Goal: Task Accomplishment & Management: Use online tool/utility

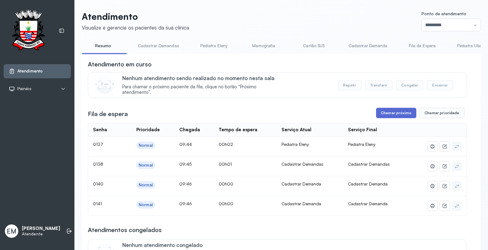
click at [397, 112] on button "Chamar próximo" at bounding box center [396, 113] width 40 height 10
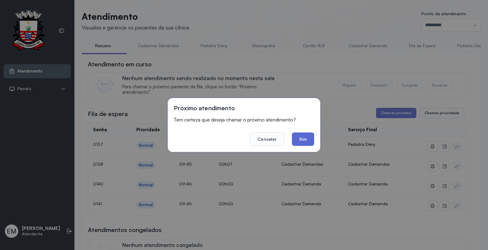
click at [305, 136] on button "Sim" at bounding box center [303, 139] width 22 height 13
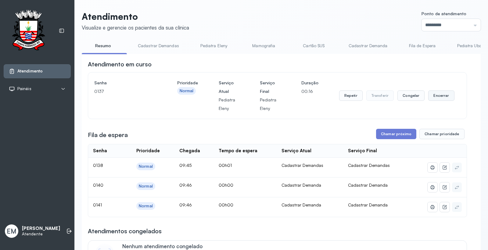
click at [439, 96] on button "Encerrar" at bounding box center [441, 95] width 26 height 10
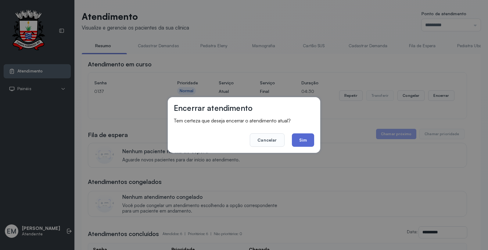
click at [310, 141] on button "Sim" at bounding box center [303, 139] width 22 height 13
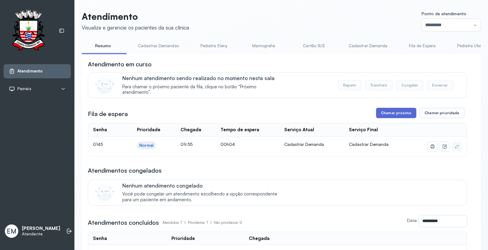
click at [395, 116] on button "Chamar próximo" at bounding box center [396, 113] width 40 height 10
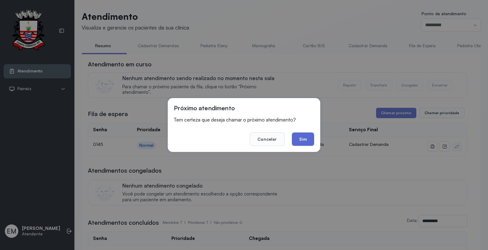
click at [303, 137] on button "Sim" at bounding box center [303, 139] width 22 height 13
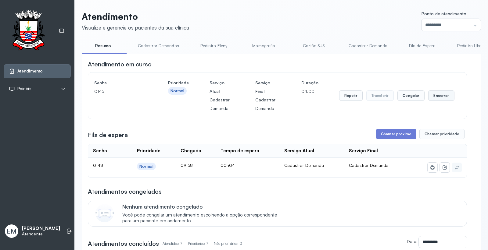
click at [430, 98] on button "Encerrar" at bounding box center [441, 95] width 26 height 10
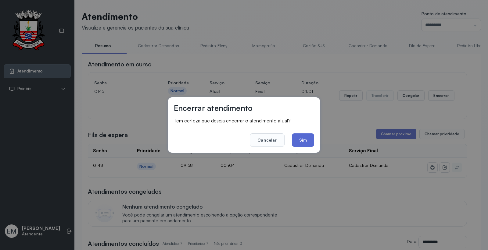
click at [302, 141] on button "Sim" at bounding box center [303, 139] width 22 height 13
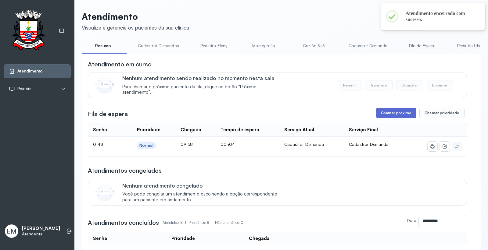
click at [388, 118] on button "Chamar próximo" at bounding box center [396, 113] width 40 height 10
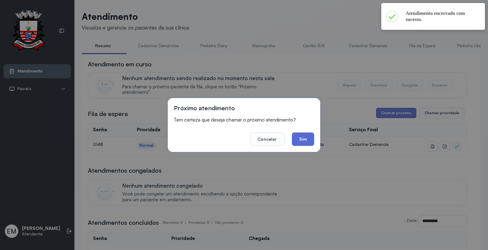
click at [300, 137] on button "Sim" at bounding box center [303, 139] width 22 height 13
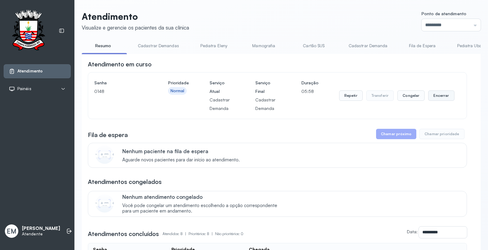
drag, startPoint x: 437, startPoint y: 95, endPoint x: 434, endPoint y: 97, distance: 3.7
click at [434, 97] on button "Encerrar" at bounding box center [441, 95] width 26 height 10
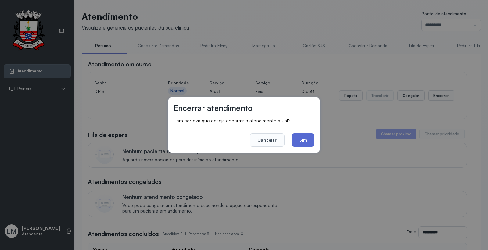
click at [302, 134] on button "Sim" at bounding box center [303, 139] width 22 height 13
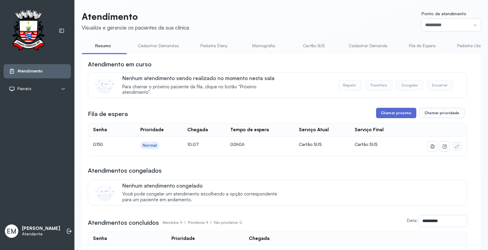
click at [400, 113] on button "Chamar próximo" at bounding box center [396, 113] width 40 height 10
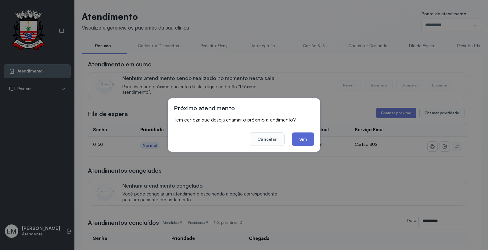
click at [303, 140] on button "Sim" at bounding box center [303, 139] width 22 height 13
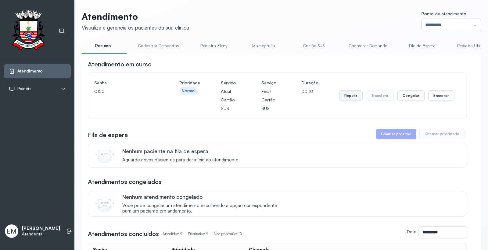
click at [342, 96] on button "Repetir" at bounding box center [350, 95] width 23 height 10
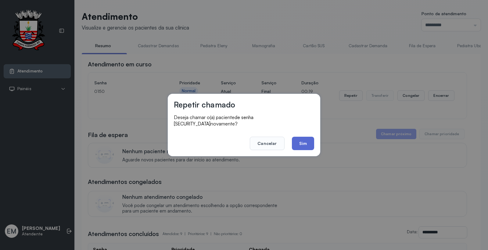
click at [302, 137] on button "Sim" at bounding box center [303, 143] width 22 height 13
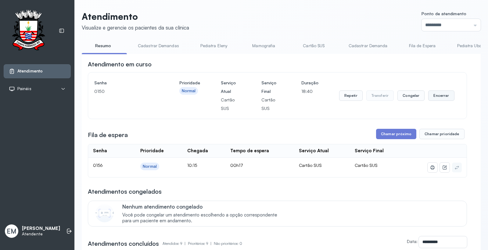
click at [428, 97] on button "Encerrar" at bounding box center [441, 95] width 26 height 10
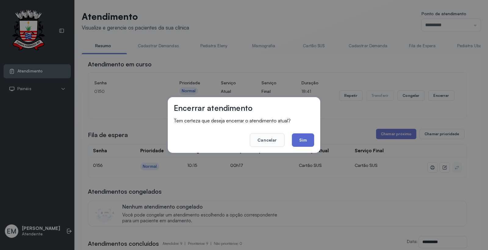
click at [296, 137] on button "Sim" at bounding box center [303, 139] width 22 height 13
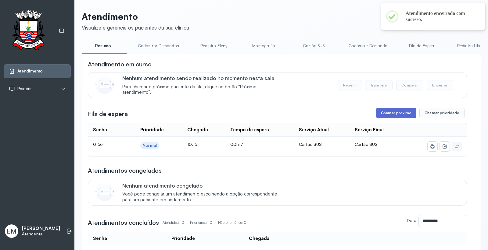
click at [398, 116] on button "Chamar próximo" at bounding box center [396, 113] width 40 height 10
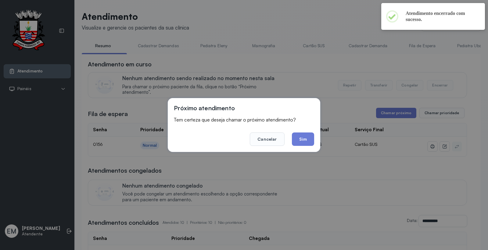
click at [300, 135] on button "Sim" at bounding box center [303, 139] width 22 height 13
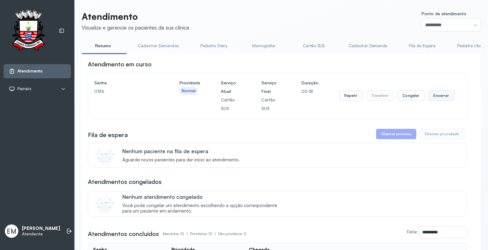
drag, startPoint x: 436, startPoint y: 97, endPoint x: 431, endPoint y: 100, distance: 5.2
click at [431, 100] on button "Encerrar" at bounding box center [441, 95] width 26 height 10
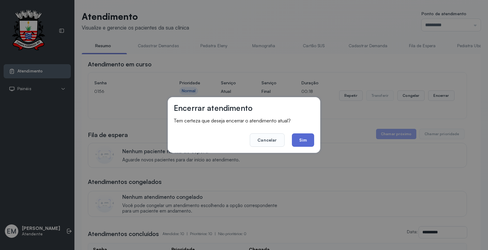
click at [306, 145] on button "Sim" at bounding box center [303, 139] width 22 height 13
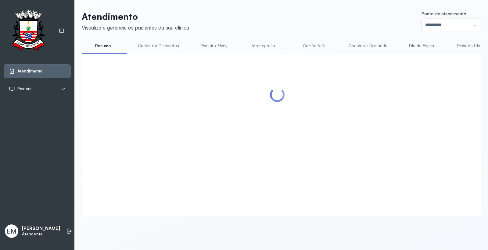
click at [385, 111] on div at bounding box center [277, 127] width 379 height 135
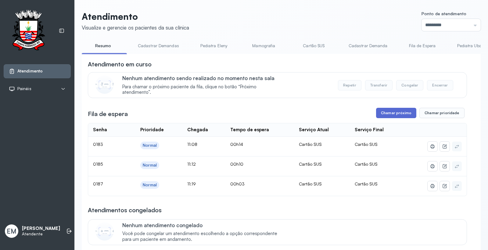
click at [382, 109] on button "Chamar próximo" at bounding box center [396, 113] width 40 height 10
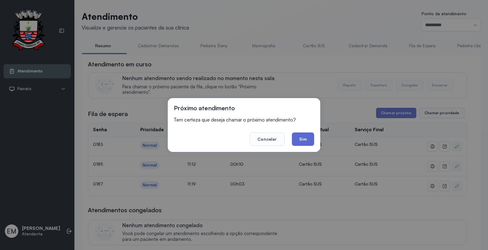
click at [305, 140] on button "Sim" at bounding box center [303, 139] width 22 height 13
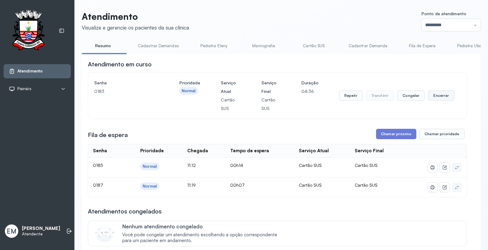
click at [428, 96] on button "Encerrar" at bounding box center [441, 95] width 26 height 10
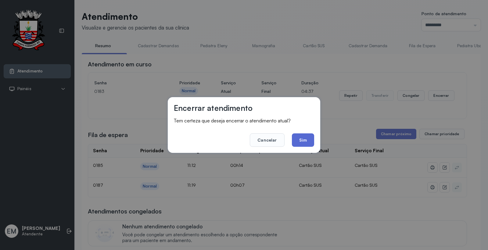
click at [300, 139] on button "Sim" at bounding box center [303, 139] width 22 height 13
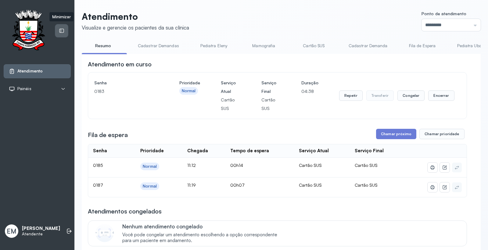
click at [62, 32] on icon at bounding box center [61, 30] width 5 height 5
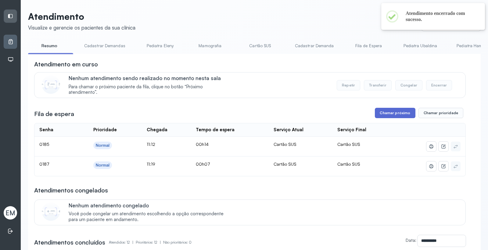
click at [381, 114] on button "Chamar próximo" at bounding box center [394, 113] width 40 height 10
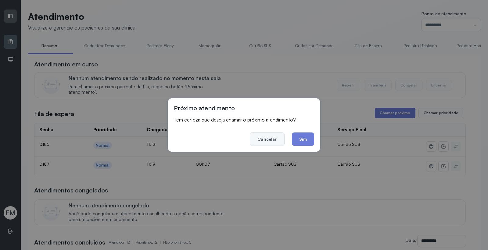
click at [274, 140] on button "Cancelar" at bounding box center [267, 139] width 34 height 13
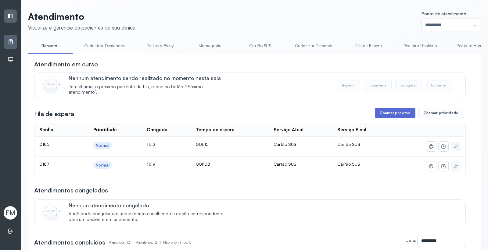
click at [385, 113] on button "Chamar próximo" at bounding box center [394, 113] width 40 height 10
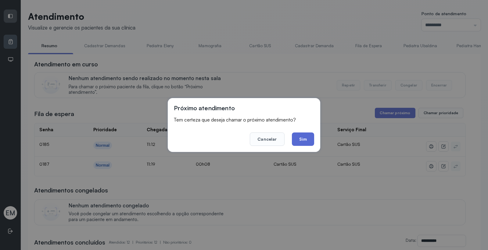
click at [309, 143] on button "Sim" at bounding box center [303, 139] width 22 height 13
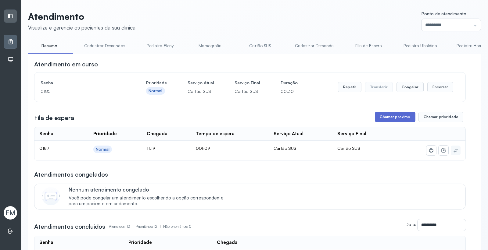
click at [386, 119] on button "Chamar próximo" at bounding box center [394, 117] width 40 height 10
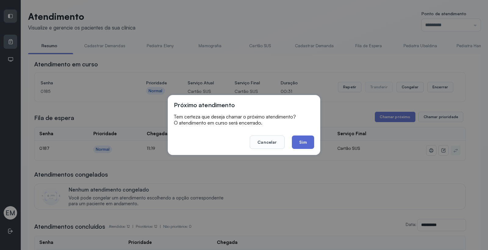
click at [303, 144] on button "Sim" at bounding box center [303, 142] width 22 height 13
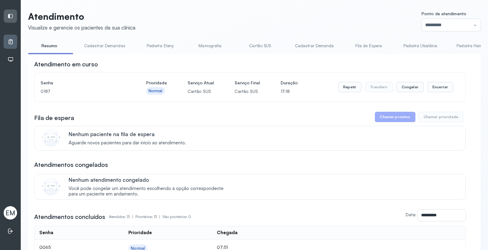
click at [293, 168] on div "Atendimentos congelados" at bounding box center [249, 165] width 431 height 9
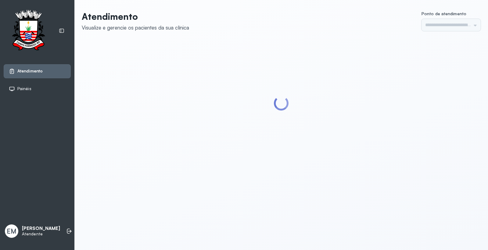
type input "*********"
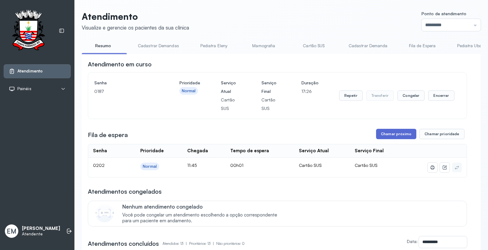
click at [392, 135] on button "Chamar próximo" at bounding box center [396, 134] width 40 height 10
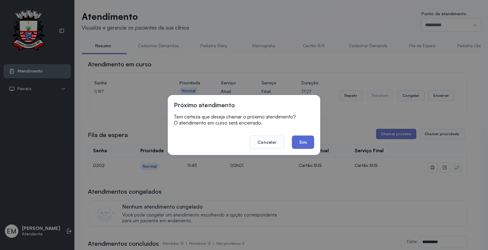
click at [311, 143] on button "Sim" at bounding box center [303, 142] width 22 height 13
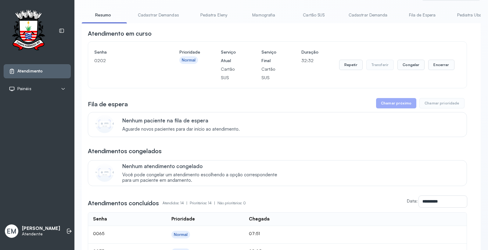
scroll to position [101, 0]
